Goal: Communication & Community: Answer question/provide support

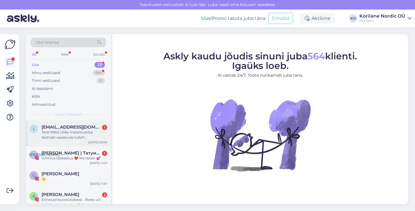
click at [80, 131] on div "Tere! Millal vőiks metsmustika ekstrakt saadavale tulla?! [GEOGRAPHIC_DATA]" at bounding box center [74, 135] width 66 height 10
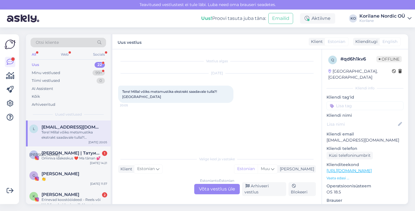
click at [211, 192] on div "Estonian to Estonian Võta vestlus üle" at bounding box center [217, 189] width 46 height 10
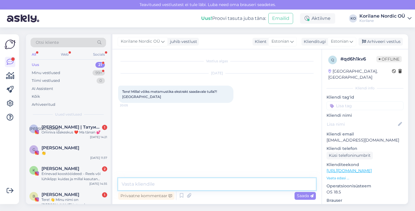
click at [203, 186] on textarea at bounding box center [217, 184] width 198 height 12
paste textarea "Meie metsmustikaekstrakt lastele on hetkel kahjuks otsas, sest mahemarjade kätt…"
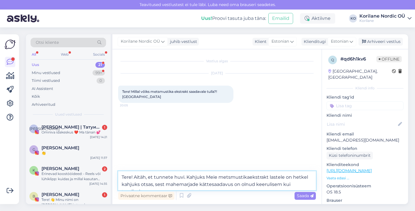
drag, startPoint x: 205, startPoint y: 177, endPoint x: 188, endPoint y: 176, distance: 17.9
click at [188, 176] on textarea "Tere! Aitäh, et tunnete huvi. Kahjuks Meie metsmustikaekstrakt lastele on hetke…" at bounding box center [217, 180] width 198 height 19
click at [228, 177] on textarea "Tere! Aitäh, et tunnete huvi. Meie metsmustikaekstrakt lastele on hetkel kahjuk…" at bounding box center [217, 180] width 198 height 19
click at [285, 177] on textarea "Tere! Aitäh, et tunnete huvi. Meie metsmustika ekstrakt lastele on hetkel kahju…" at bounding box center [217, 180] width 198 height 19
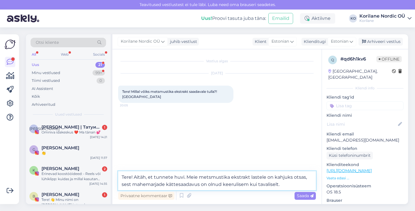
click at [221, 182] on textarea "Tere! Aitäh, et tunnete huvi. Meie metsmustika ekstrakt lastele on kahjuks otsa…" at bounding box center [217, 180] width 198 height 19
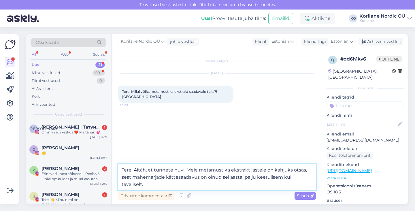
click at [153, 185] on textarea "Tere! Aitäh, et tunnete huvi. Meie metsmustika ekstrakt lastele on kahjuks otsa…" at bounding box center [217, 177] width 198 height 26
drag, startPoint x: 150, startPoint y: 185, endPoint x: 112, endPoint y: 185, distance: 38.6
click at [112, 185] on div "Otsi kliente All Web Socials Uus 21 Minu vestlused 99+ Tiimi vestlused 0 AI Ass…" at bounding box center [217, 119] width 382 height 170
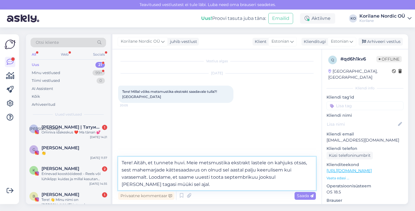
click at [159, 171] on textarea "Tere! Aitäh, et tunnete huvi. Meie metsmustika ekstrakt lastele on kahjuks otsa…" at bounding box center [217, 173] width 198 height 33
click at [188, 169] on textarea "Tere! Aitäh, et tunnete huvi. Meie metsmustika ekstrakt lastele on kahjuks otsa…" at bounding box center [217, 173] width 198 height 33
drag, startPoint x: 185, startPoint y: 182, endPoint x: 187, endPoint y: 163, distance: 18.8
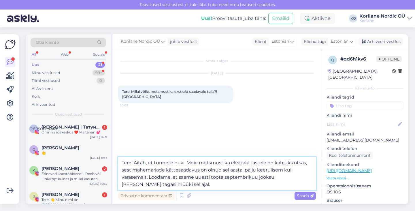
click at [187, 163] on textarea "Tere! Aitäh, et tunnete huvi. Meie metsmustika ekstrakt lastele on kahjuks otsa…" at bounding box center [217, 173] width 198 height 33
paste textarea "Kahjuks on meie metsmustikaekstrakt lastele hetkel otsas, kuna mahemarjade kätt…"
click at [256, 163] on textarea "Tere! Aitäh, et tunnete huvi. Kahjuks on meie metsmustikaekstrakt lastele hetke…" at bounding box center [217, 173] width 198 height 33
click at [303, 170] on textarea "Tere! Aitäh, et tunnete huvi. Kahjuks on meie metsmustika ekstrakt lastele hetk…" at bounding box center [217, 173] width 198 height 33
click at [205, 184] on textarea "Tere! Aitäh, et tunnete huvi. Kahjuks on meie metsmustika ekstrakt lastele hetk…" at bounding box center [217, 173] width 198 height 33
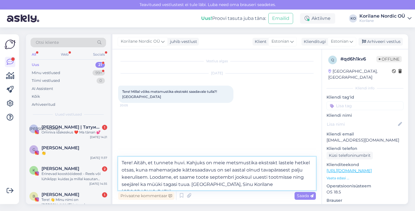
click at [192, 185] on textarea "Tere! Aitäh, et tunnete huvi. Kahjuks on meie metsmustika ekstrakt lastele hetk…" at bounding box center [217, 173] width 198 height 33
click at [296, 183] on textarea "Tere! Aitäh, et tunnete huvi. Kahjuks on meie metsmustika ekstrakt lastele hetk…" at bounding box center [217, 173] width 198 height 33
type textarea "Tere! Aitäh, et tunnete huvi. Kahjuks on meie metsmustika ekstrakt lastele hetk…"
